Goal: Information Seeking & Learning: Learn about a topic

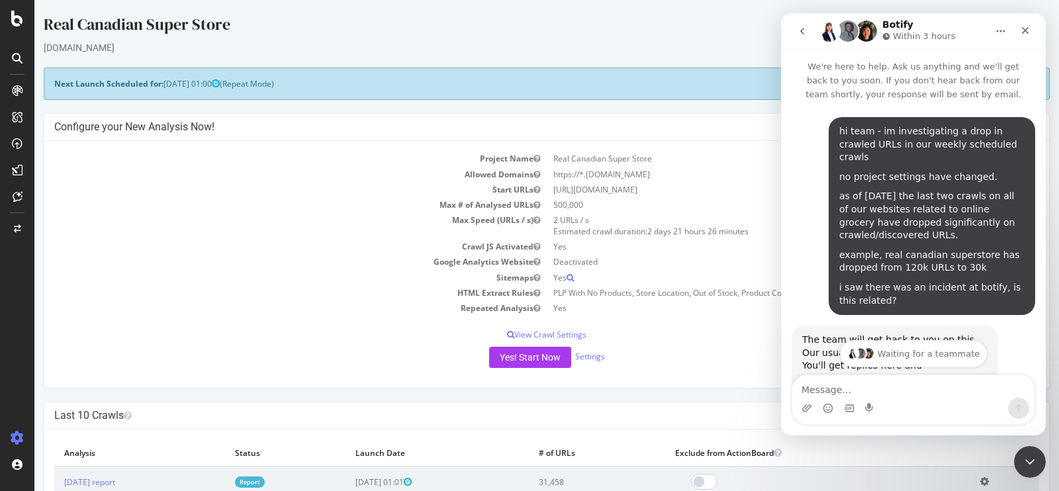
scroll to position [682, 0]
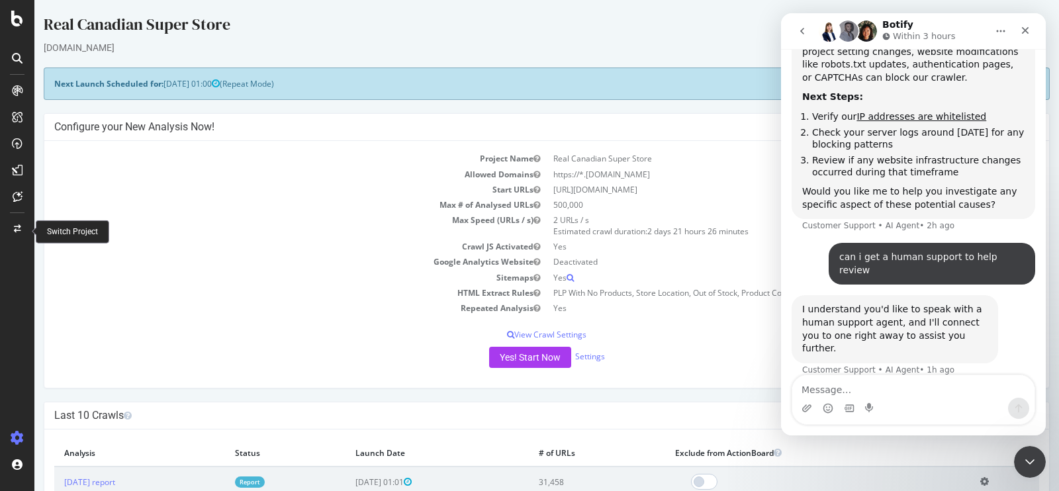
click at [17, 232] on icon at bounding box center [17, 229] width 7 height 8
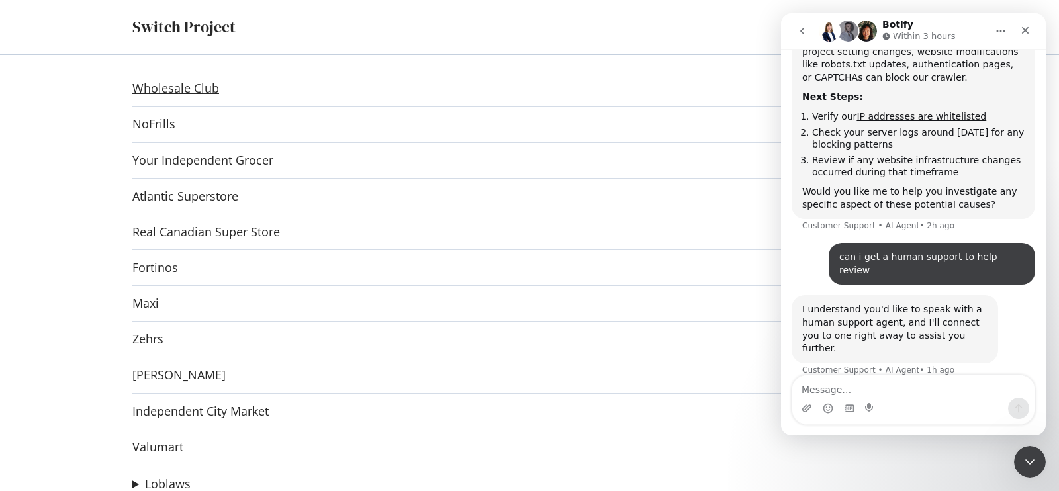
click at [208, 85] on link "Wholesale Club" at bounding box center [175, 88] width 87 height 14
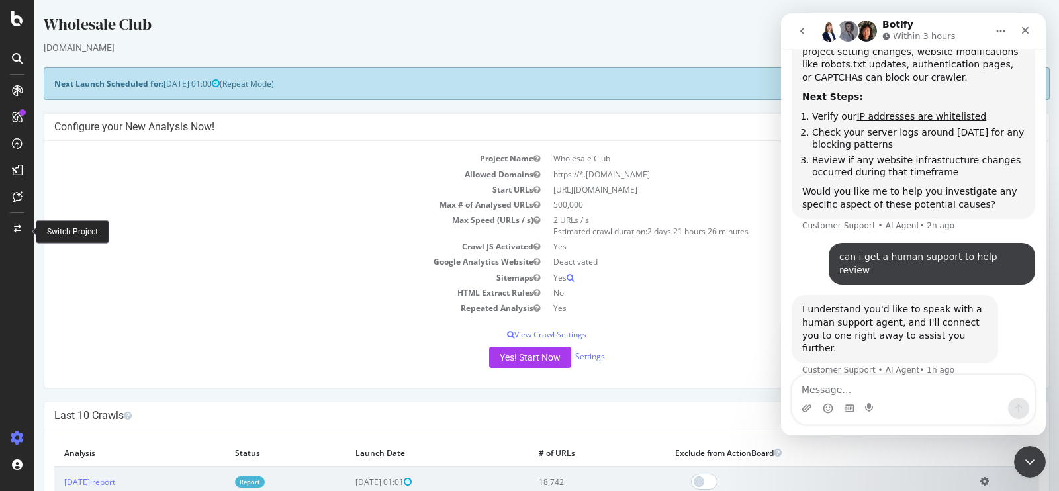
click at [17, 232] on div at bounding box center [17, 228] width 32 height 21
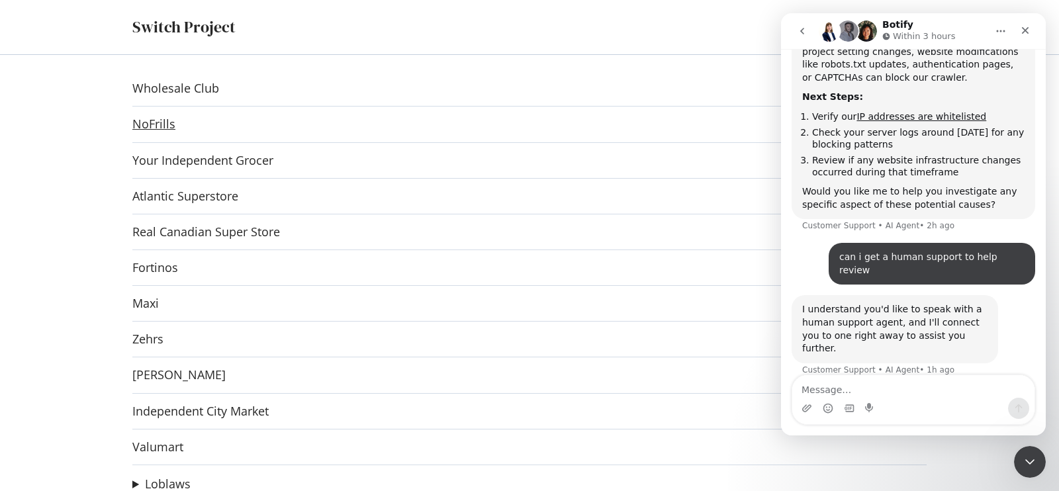
click at [156, 120] on link "NoFrills" at bounding box center [153, 124] width 43 height 14
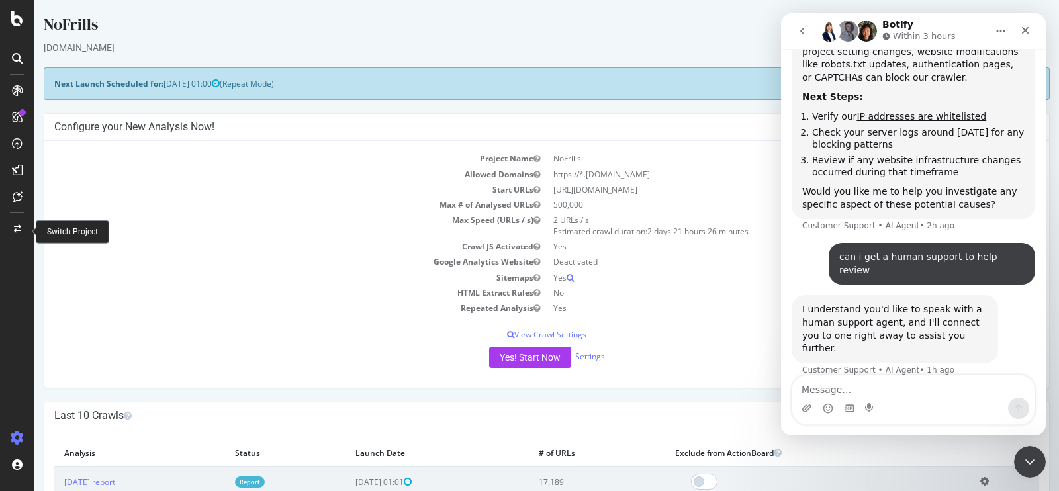
click at [15, 228] on icon at bounding box center [17, 229] width 7 height 8
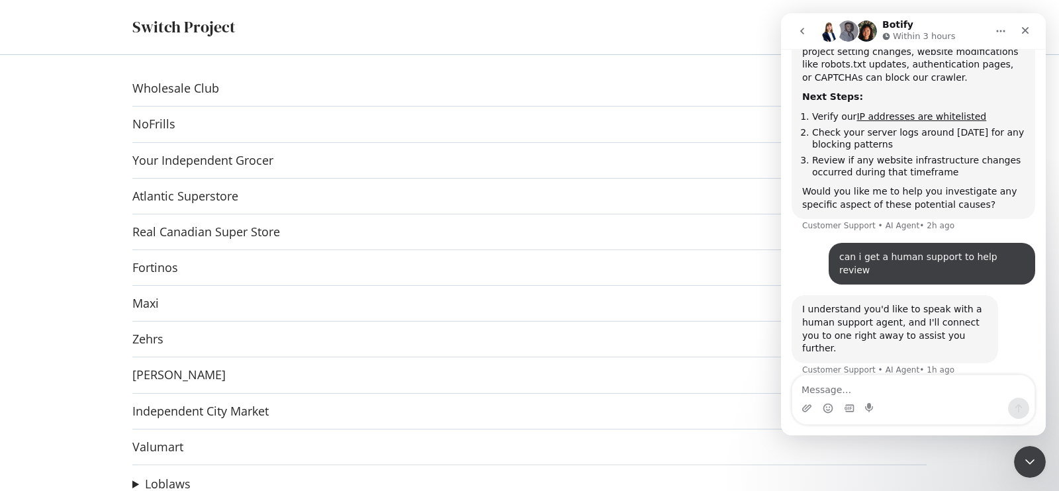
scroll to position [52, 0]
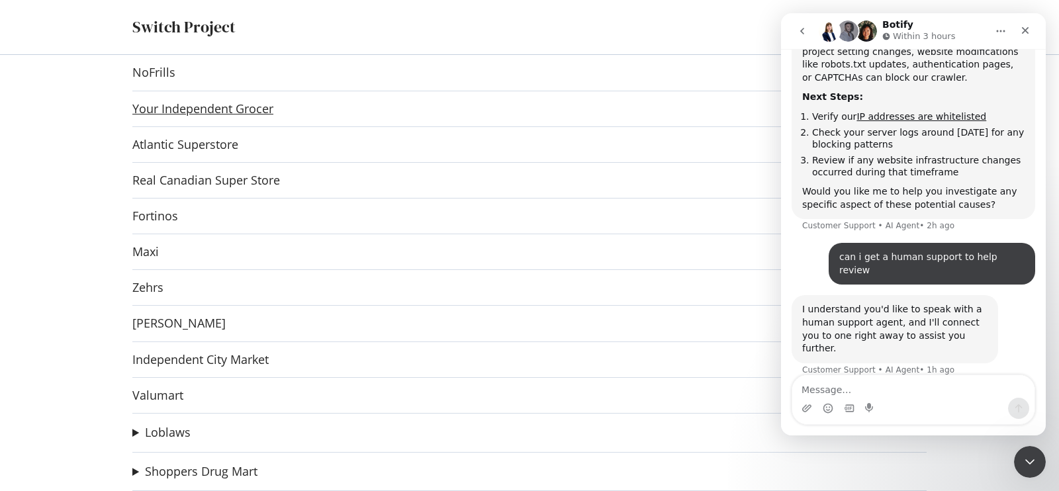
click at [184, 109] on link "Your Independent Grocer" at bounding box center [202, 109] width 141 height 14
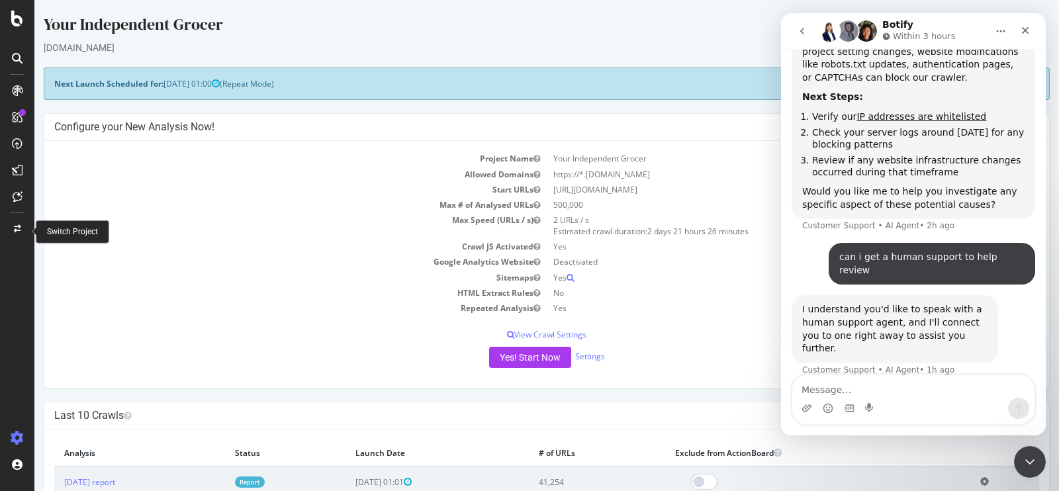
click at [15, 234] on div at bounding box center [17, 228] width 32 height 21
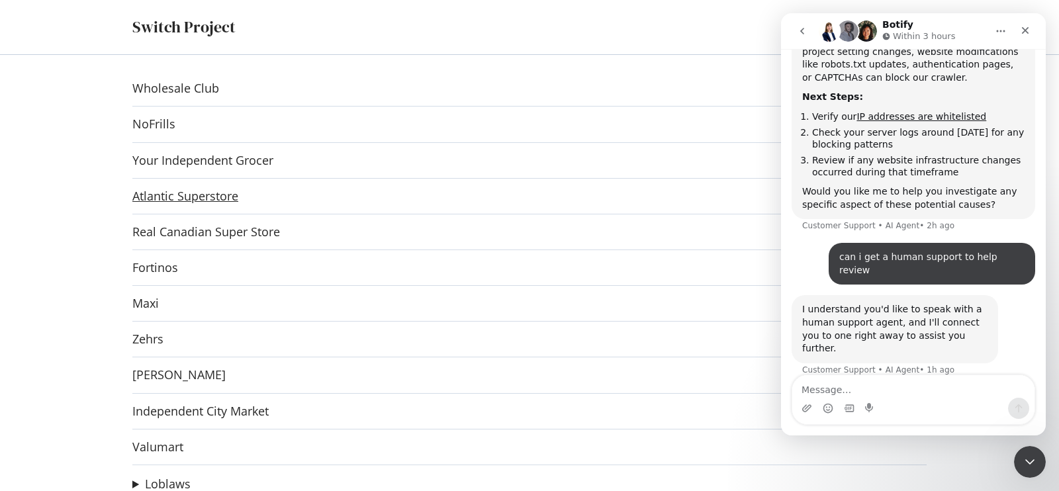
click at [197, 202] on link "Atlantic Superstore" at bounding box center [185, 196] width 106 height 14
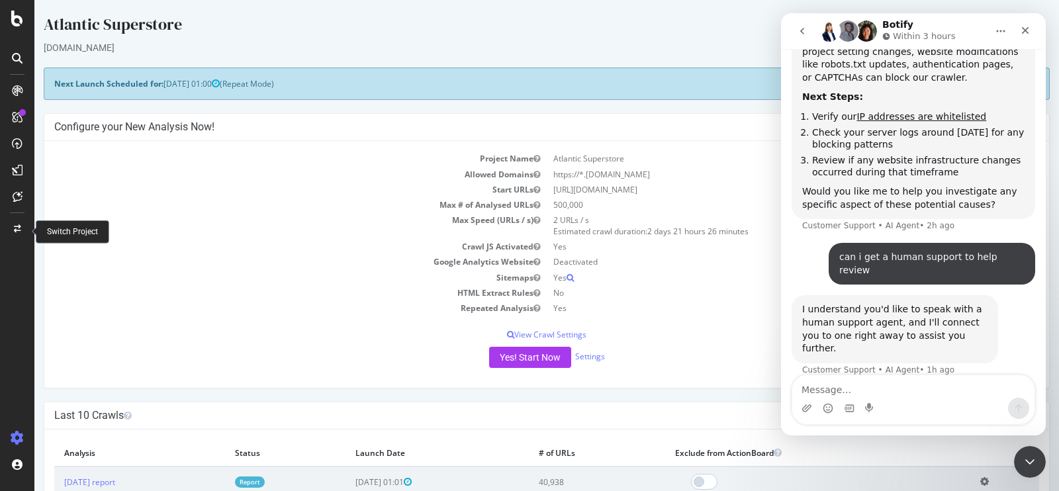
click at [21, 232] on div at bounding box center [17, 228] width 32 height 21
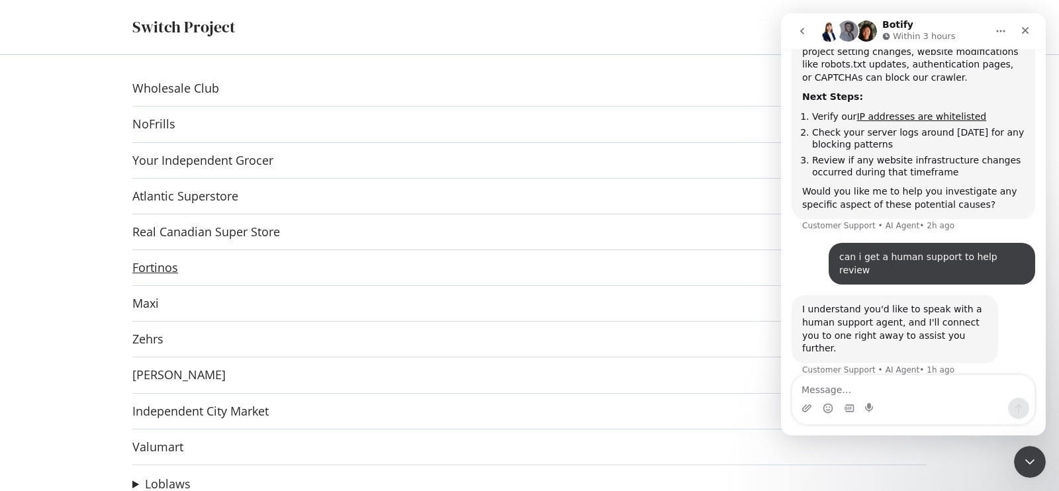
click at [159, 264] on link "Fortinos" at bounding box center [155, 268] width 46 height 14
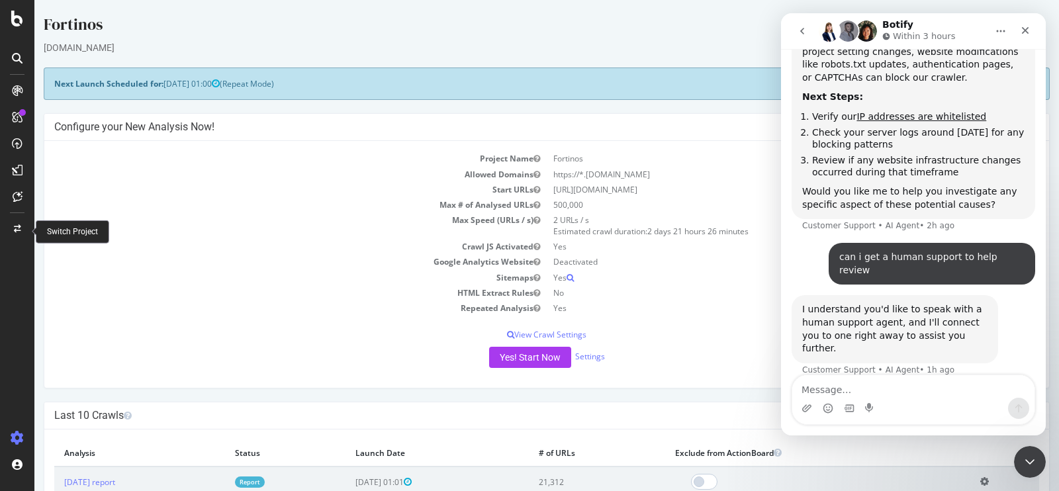
click at [23, 230] on div at bounding box center [17, 228] width 32 height 21
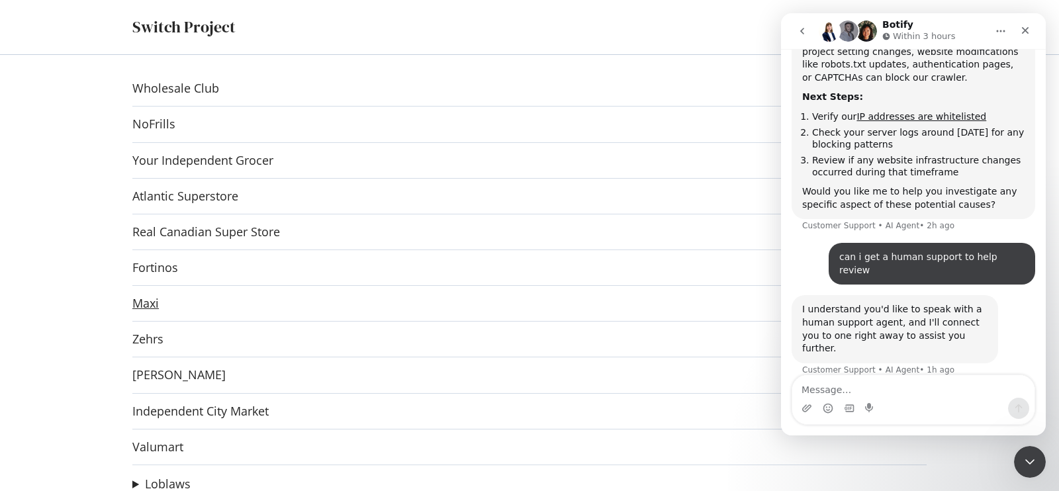
click at [142, 308] on link "Maxi" at bounding box center [145, 304] width 26 height 14
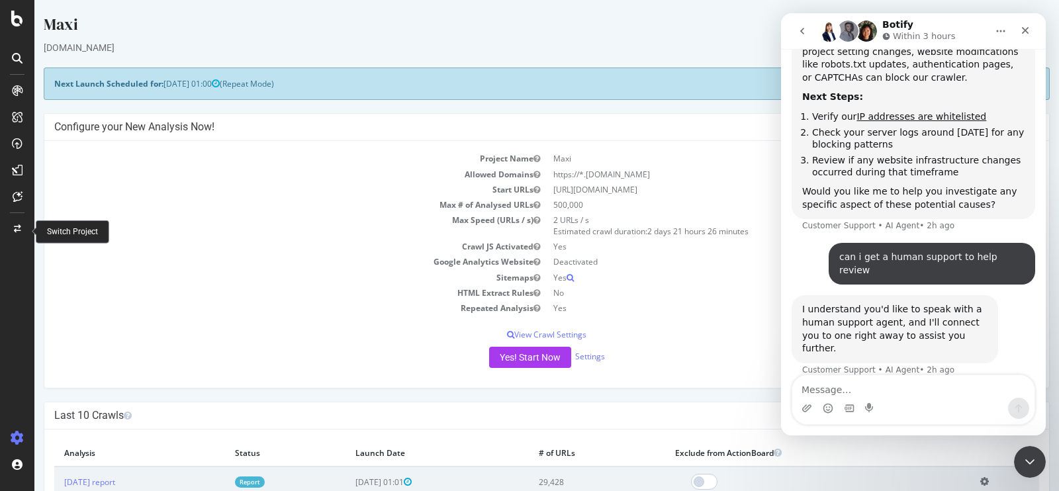
click at [14, 225] on icon at bounding box center [17, 229] width 7 height 8
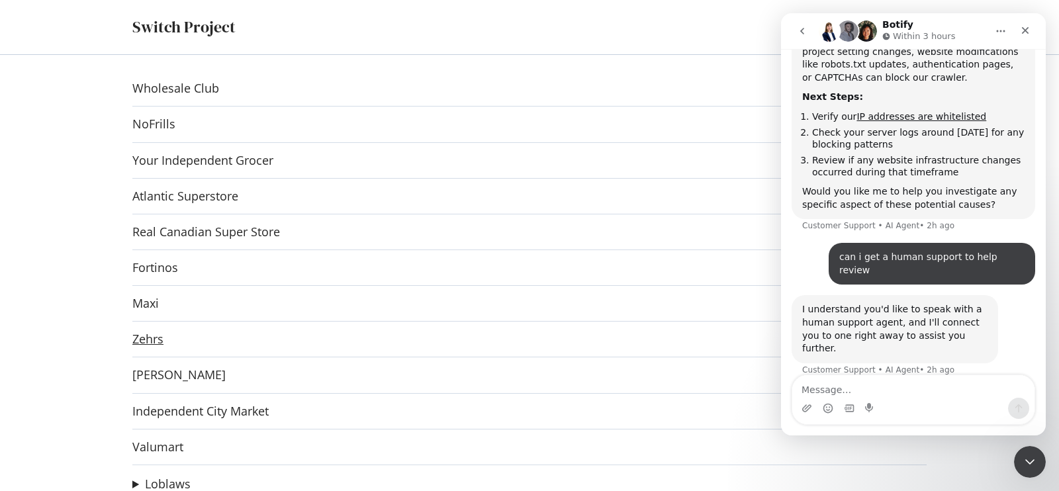
click at [148, 341] on link "Zehrs" at bounding box center [147, 339] width 31 height 14
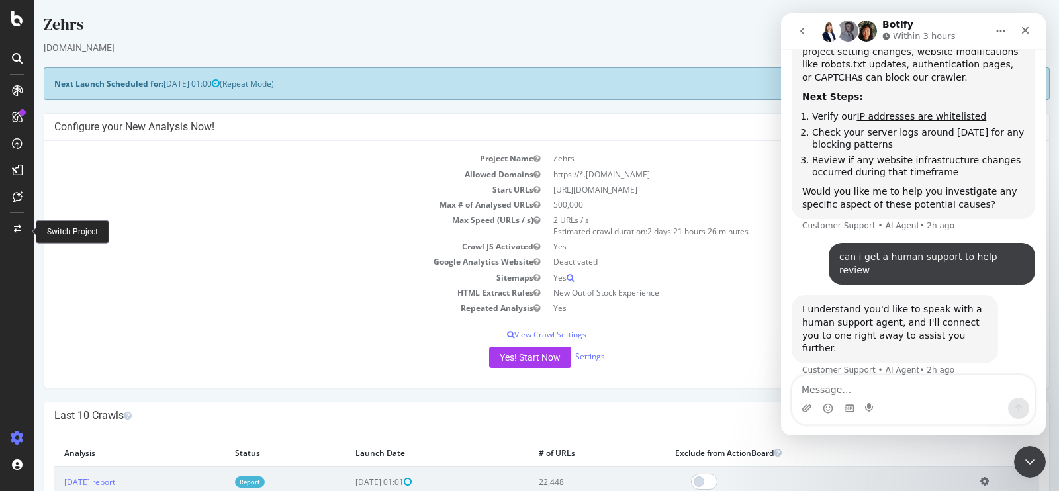
click at [19, 225] on icon at bounding box center [17, 229] width 7 height 8
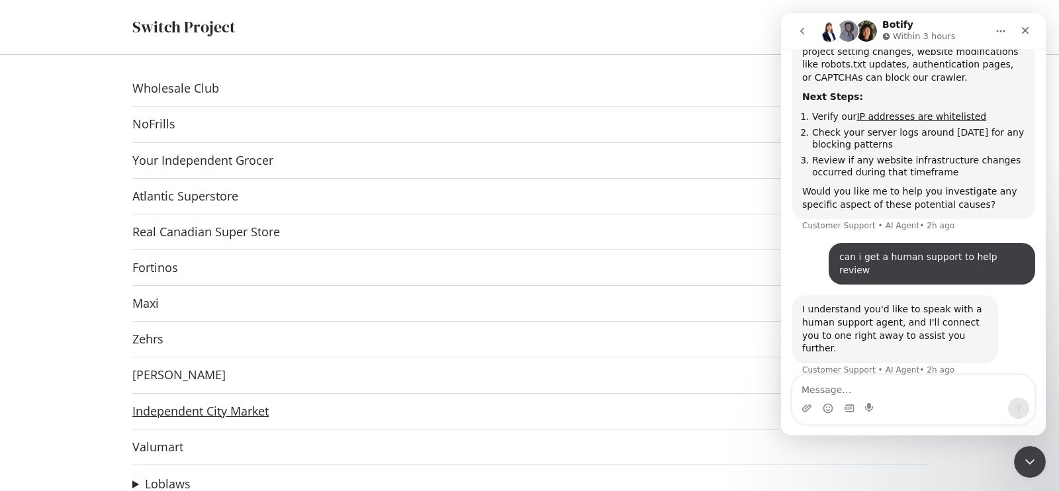
click at [180, 410] on link "Independent City Market" at bounding box center [200, 411] width 136 height 14
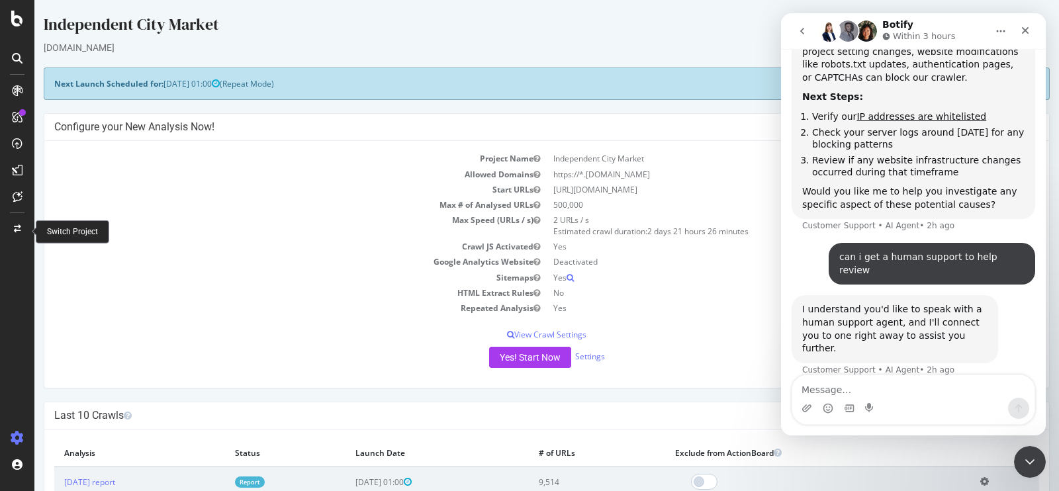
click at [18, 223] on div at bounding box center [17, 228] width 32 height 21
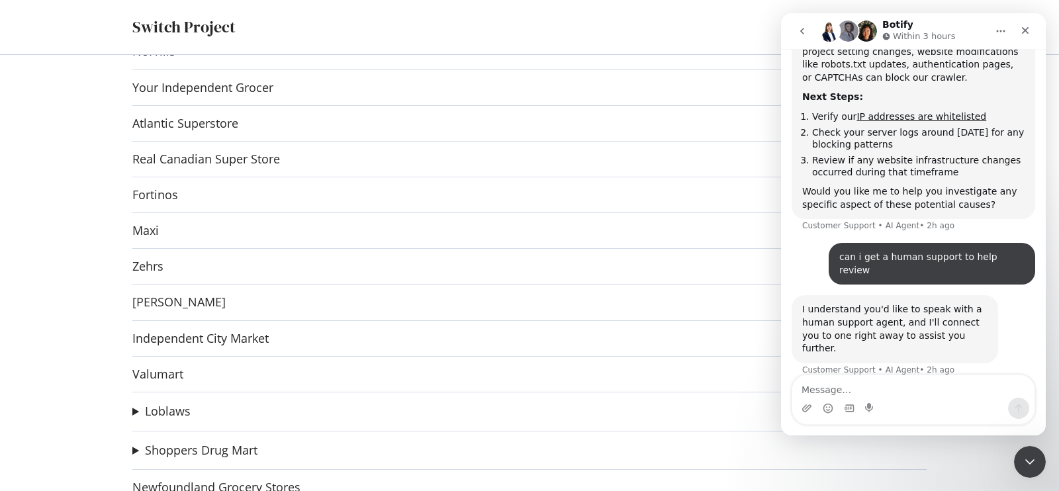
scroll to position [69, 0]
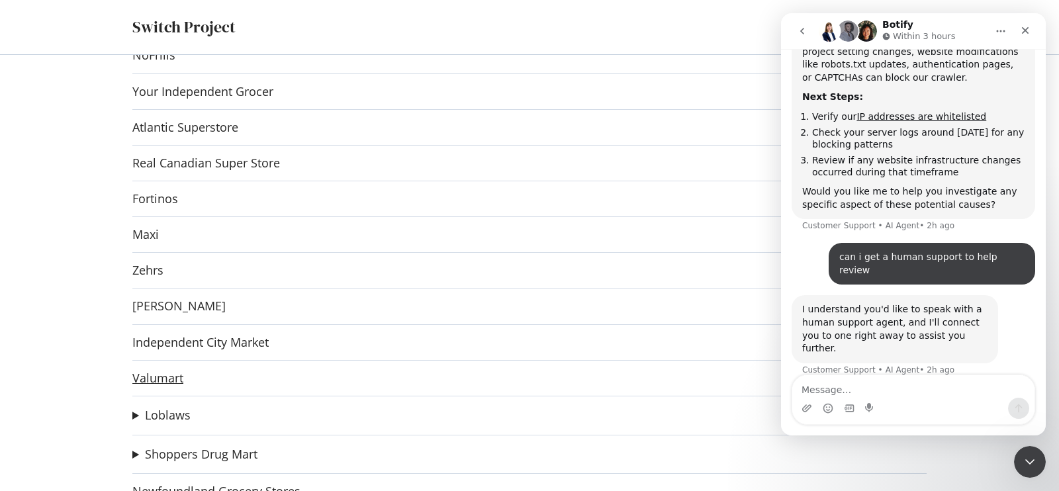
click at [160, 383] on link "Valumart" at bounding box center [157, 378] width 51 height 14
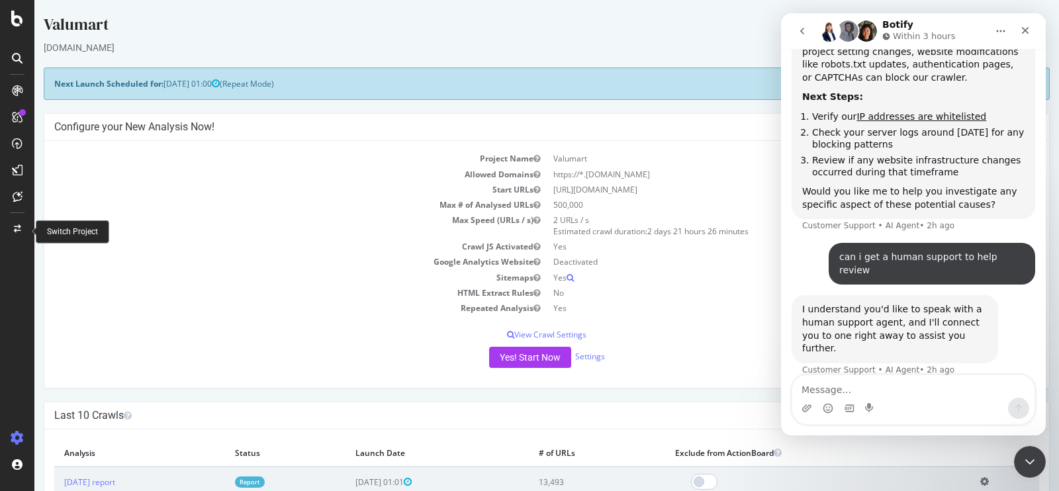
click at [19, 227] on icon at bounding box center [17, 229] width 7 height 8
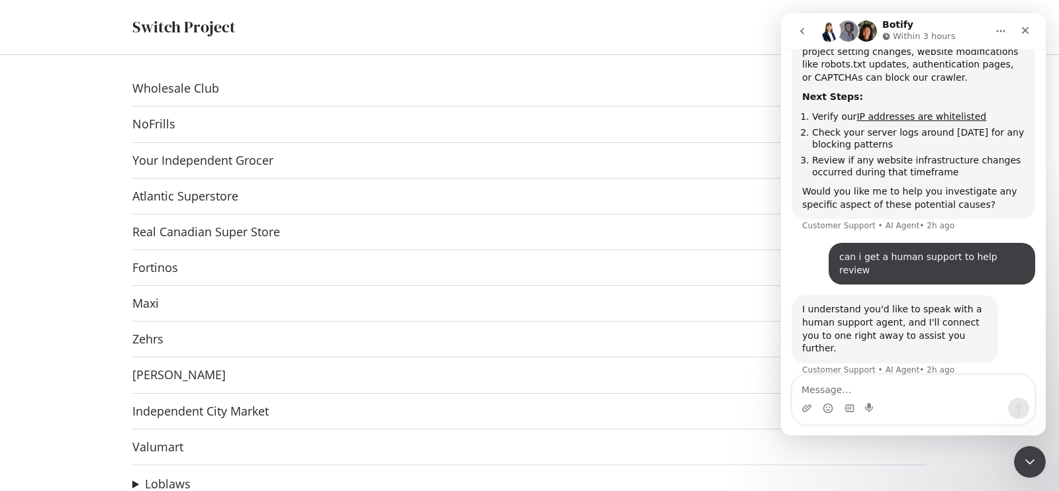
click at [50, 82] on div "Switch Project Wholesale Club NoFrills Your Independent Grocer Atlantic Superst…" at bounding box center [529, 245] width 1059 height 491
click at [149, 226] on link "Real Canadian Super Store" at bounding box center [206, 232] width 148 height 14
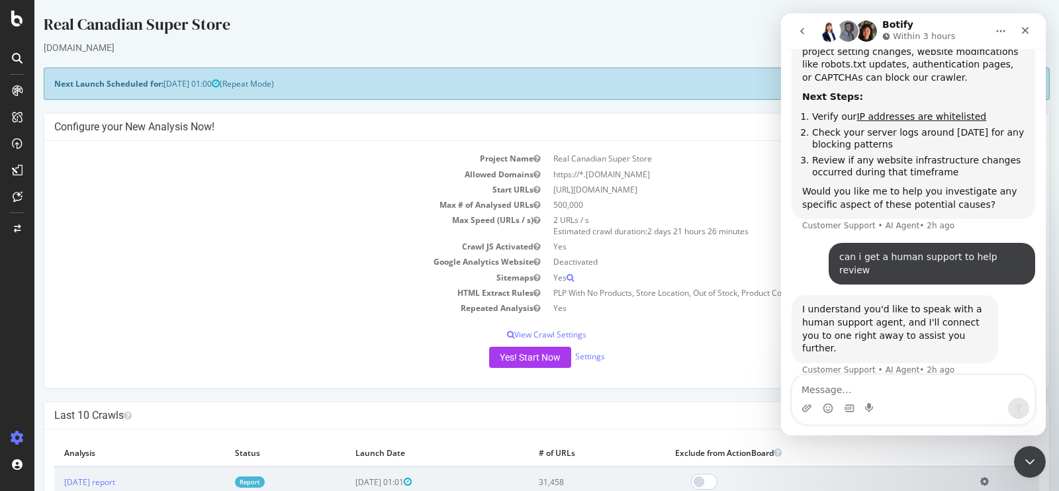
scroll to position [682, 0]
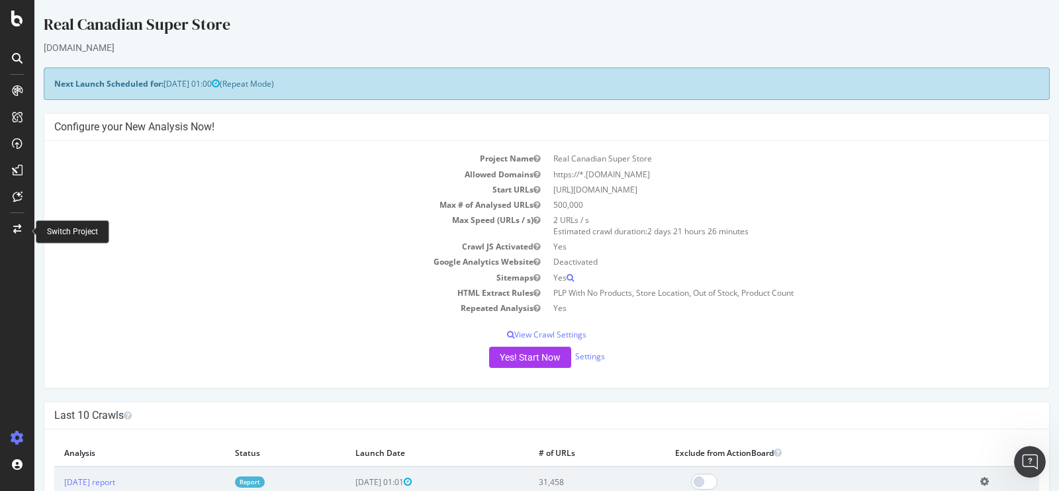
click at [6, 237] on div at bounding box center [17, 228] width 32 height 21
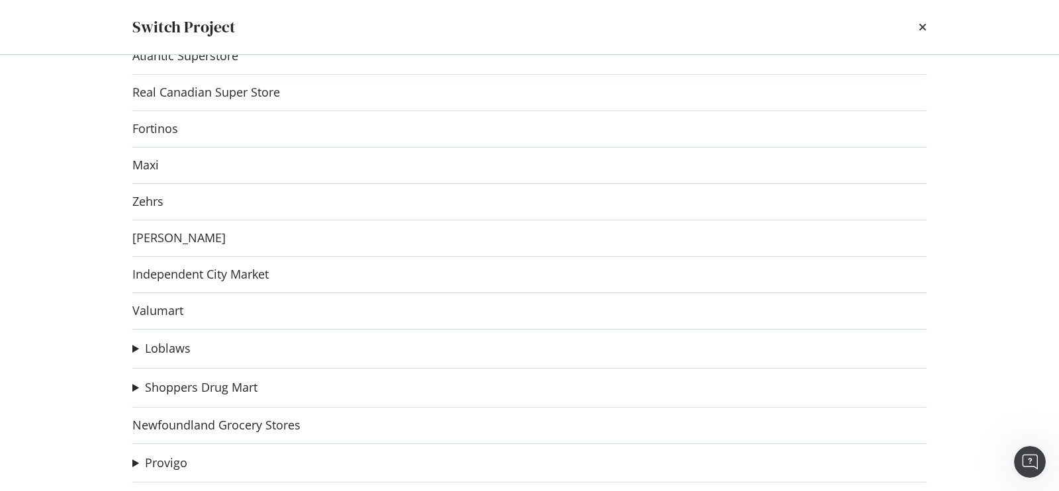
scroll to position [177, 0]
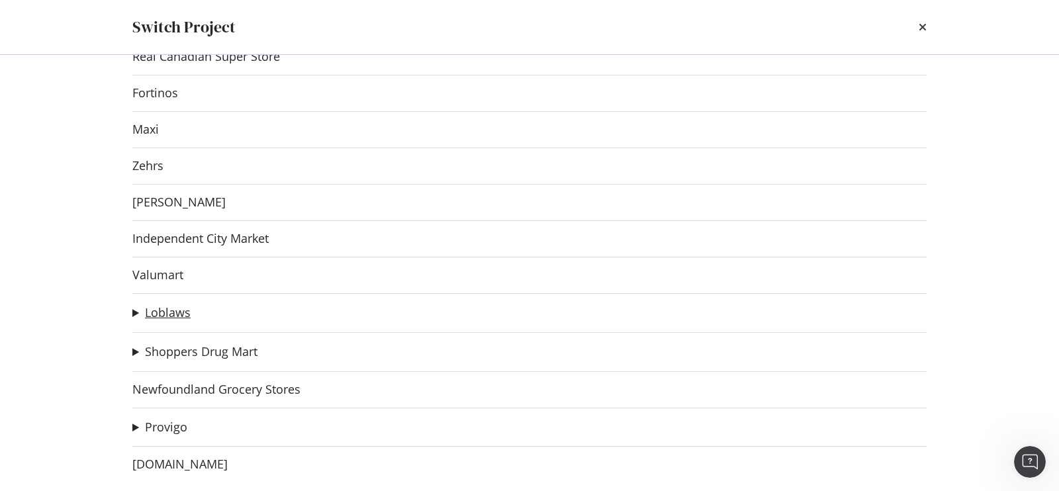
click at [180, 312] on link "Loblaws" at bounding box center [168, 313] width 46 height 14
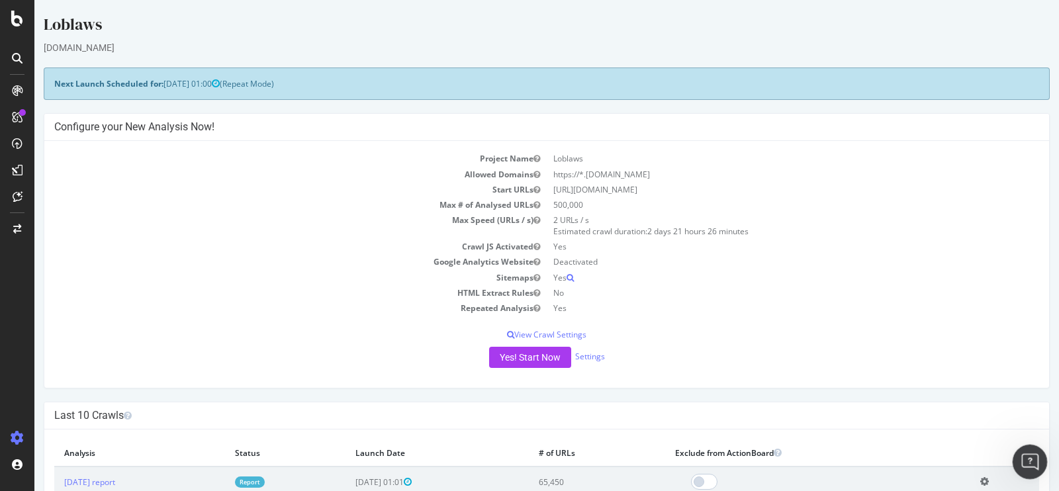
click at [1036, 476] on html at bounding box center [1028, 460] width 32 height 32
click at [1034, 473] on div "Open Intercom Messenger" at bounding box center [1028, 460] width 44 height 44
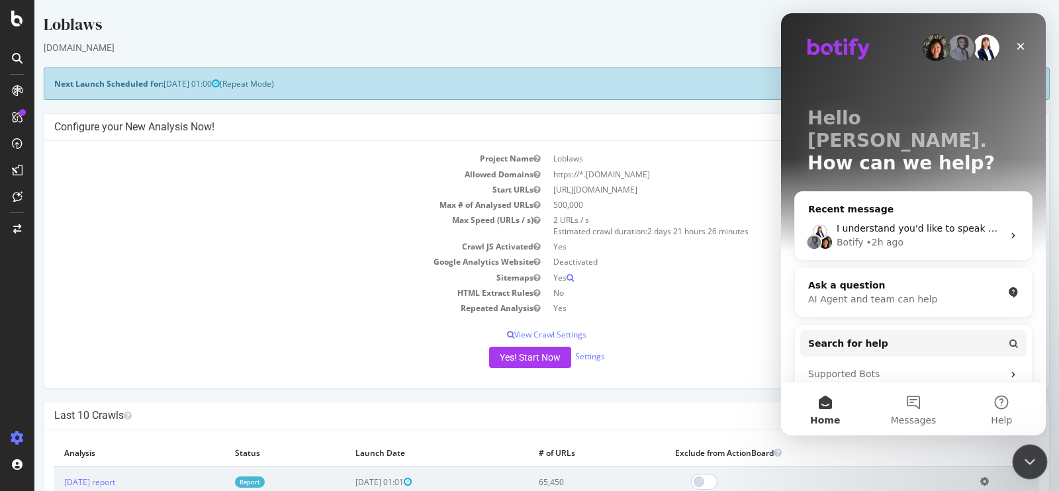
click at [1008, 230] on icon "Intercom messenger" at bounding box center [1013, 235] width 11 height 11
click at [1009, 230] on icon "Intercom messenger" at bounding box center [1013, 235] width 11 height 11
click at [1021, 44] on icon "Close" at bounding box center [1020, 46] width 11 height 11
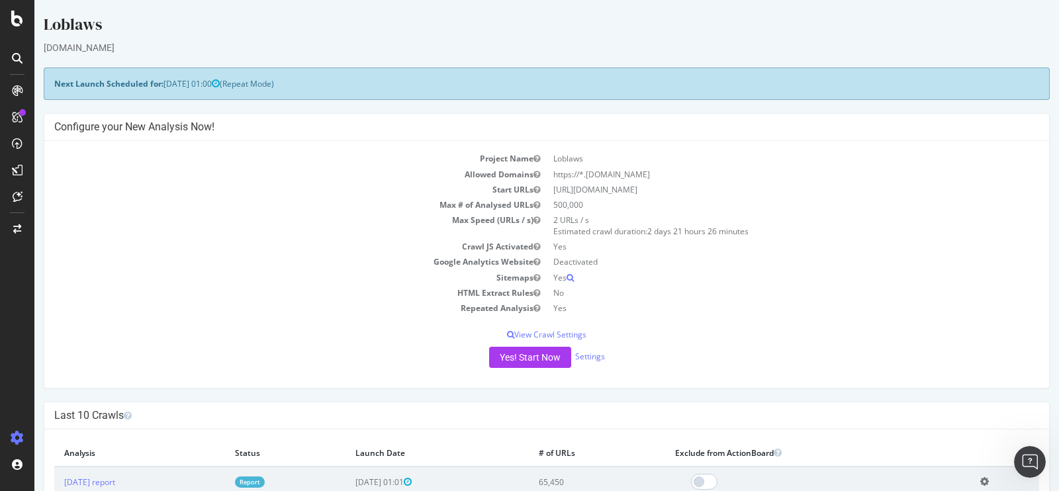
scroll to position [669, 0]
